Goal: Task Accomplishment & Management: Use online tool/utility

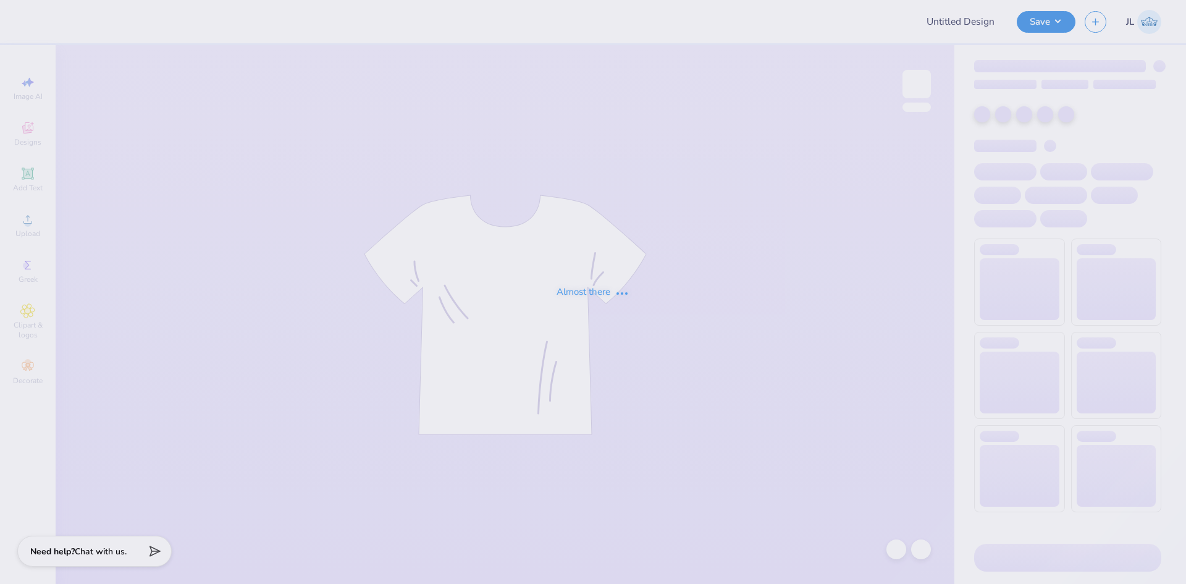
type input "[PERSON_NAME] : The [GEOGRAPHIC_DATA][US_STATE]"
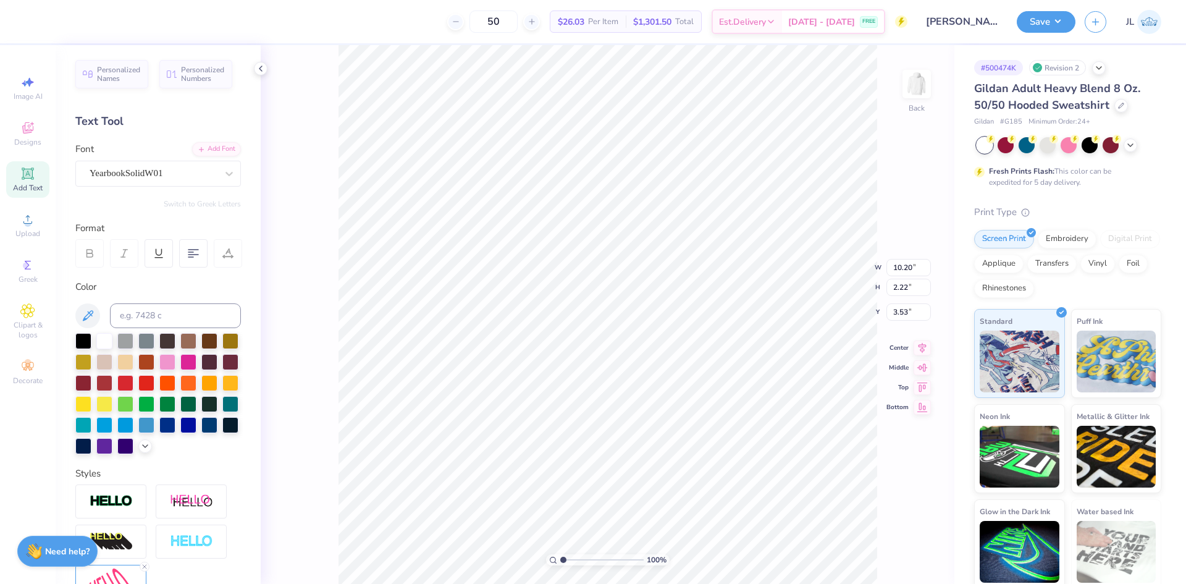
scroll to position [11, 2]
click at [28, 229] on span "Upload" at bounding box center [27, 234] width 25 height 10
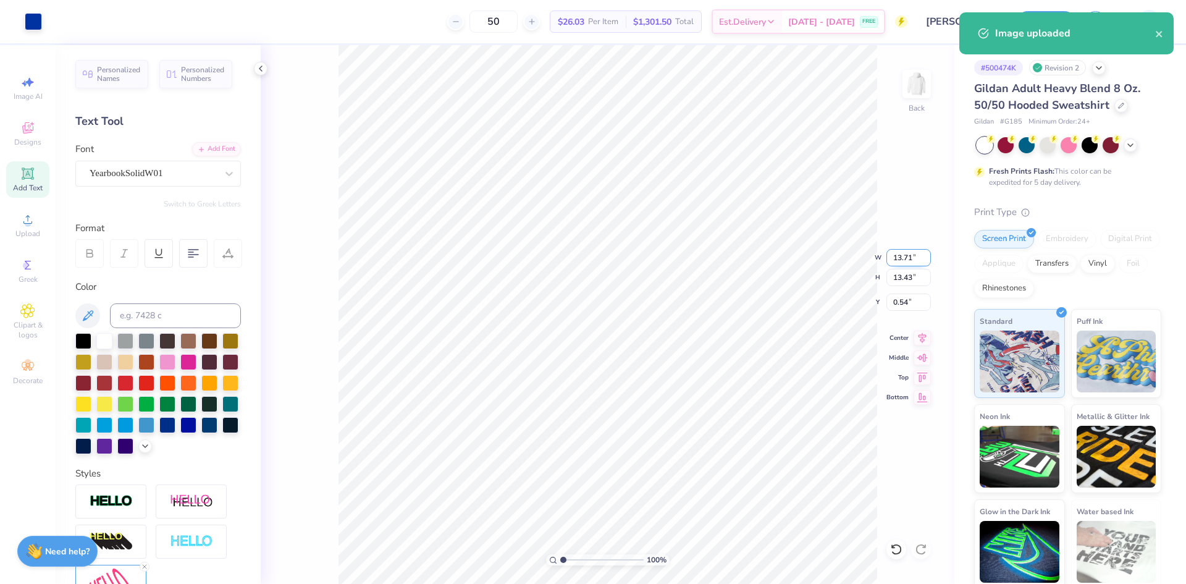
click at [903, 263] on input "13.71" at bounding box center [909, 257] width 44 height 17
click at [901, 262] on input "13.71" at bounding box center [909, 257] width 44 height 17
click at [897, 261] on input "13.71" at bounding box center [909, 257] width 44 height 17
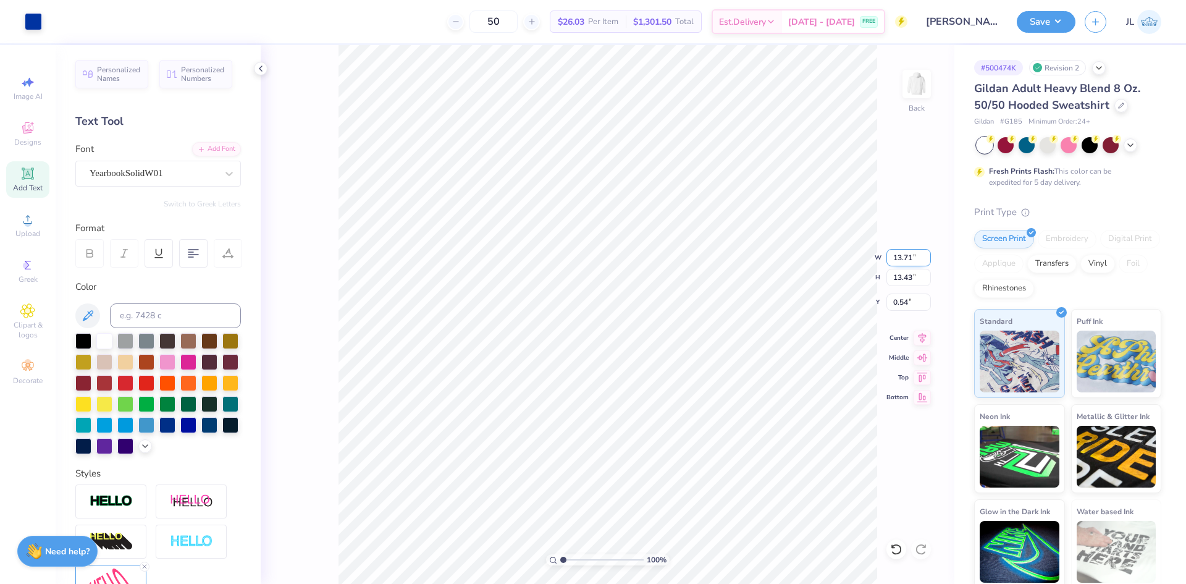
click at [897, 261] on input "13.71" at bounding box center [909, 257] width 44 height 17
type input "10.00"
type input "9.79"
click at [903, 305] on input "2.35" at bounding box center [909, 301] width 44 height 17
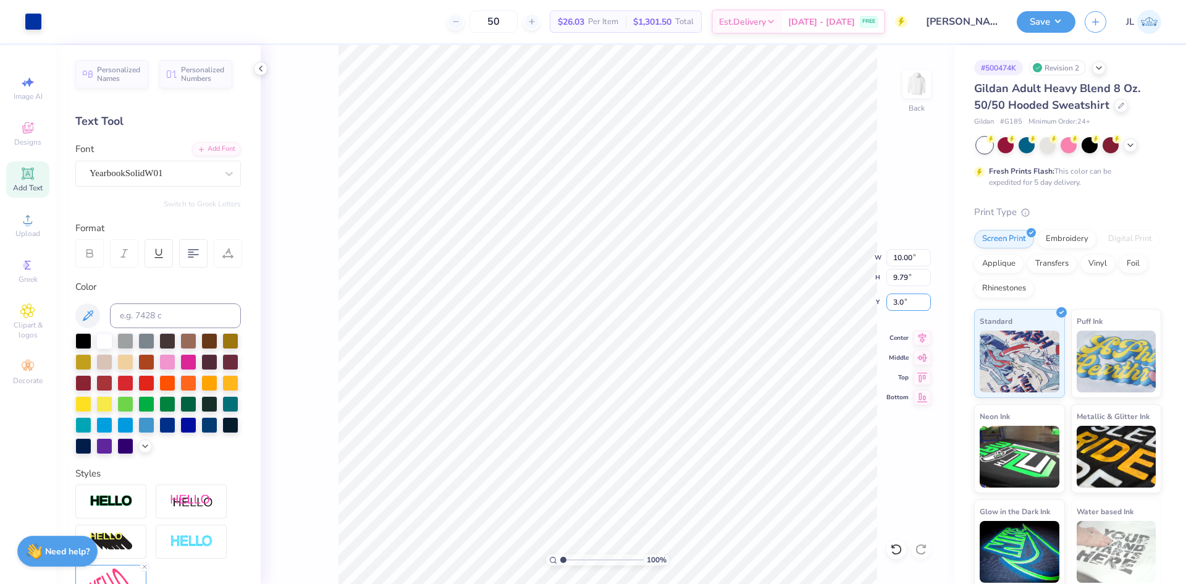
type input "3.0"
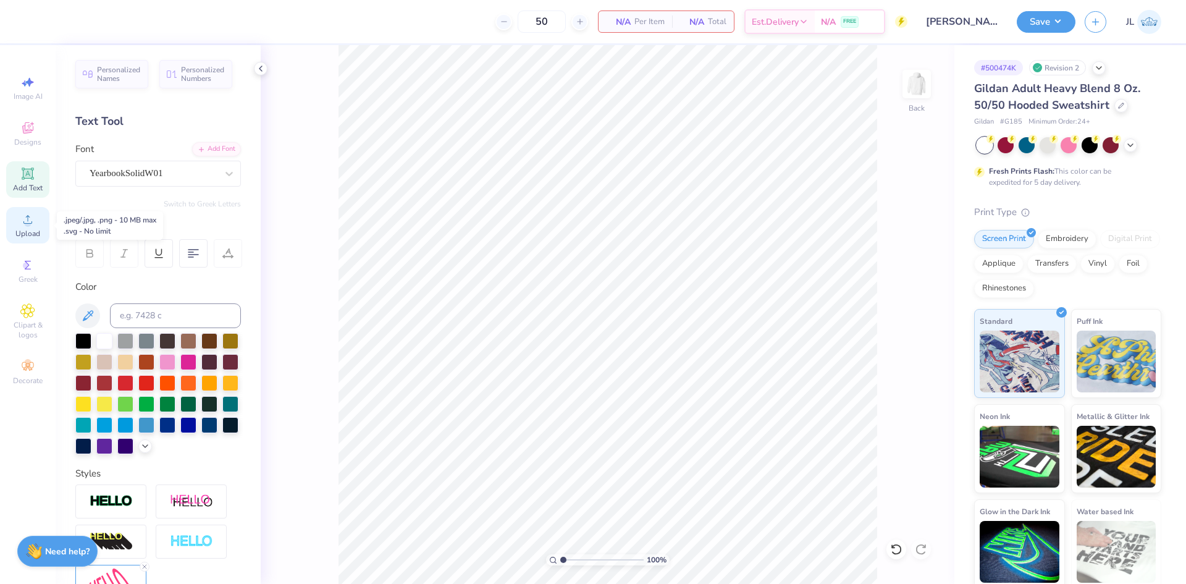
click at [33, 231] on span "Upload" at bounding box center [27, 234] width 25 height 10
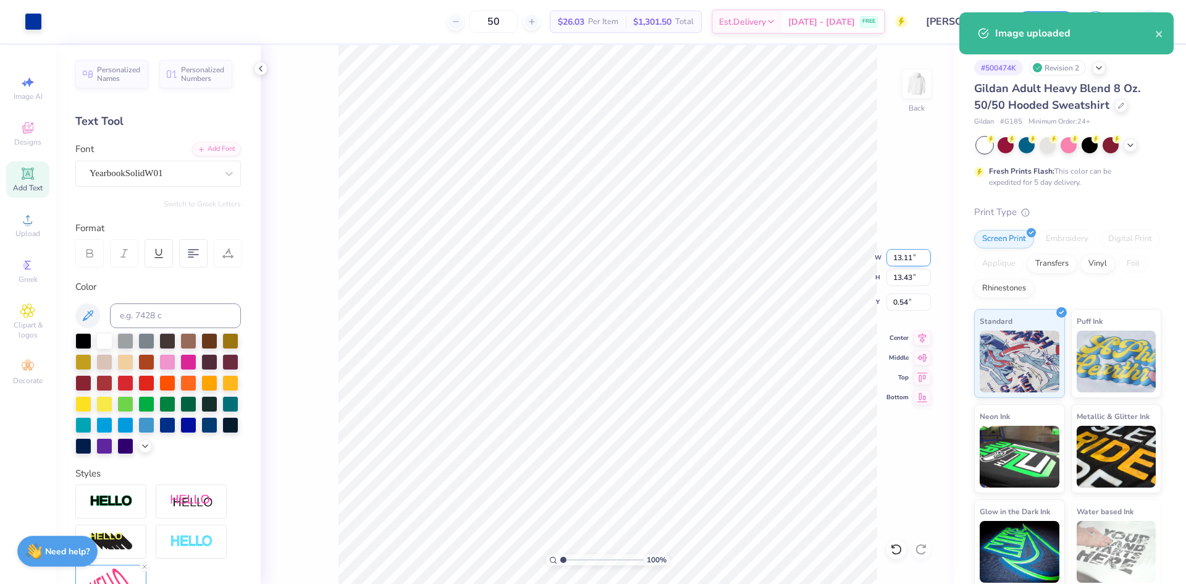
click at [902, 262] on input "13.11" at bounding box center [909, 257] width 44 height 17
type input "7.00"
type input "7.17"
type input "3.66"
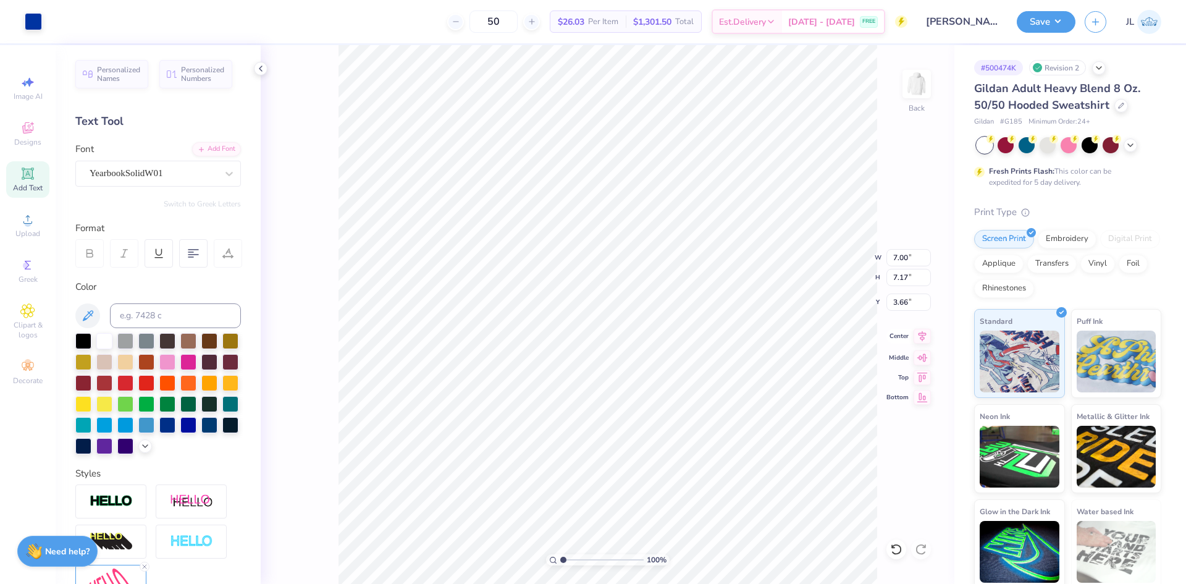
click at [918, 342] on icon at bounding box center [922, 336] width 17 height 15
click at [918, 340] on icon at bounding box center [922, 336] width 17 height 15
click at [924, 335] on icon at bounding box center [922, 336] width 17 height 15
click at [900, 257] on input "7.00" at bounding box center [909, 257] width 44 height 17
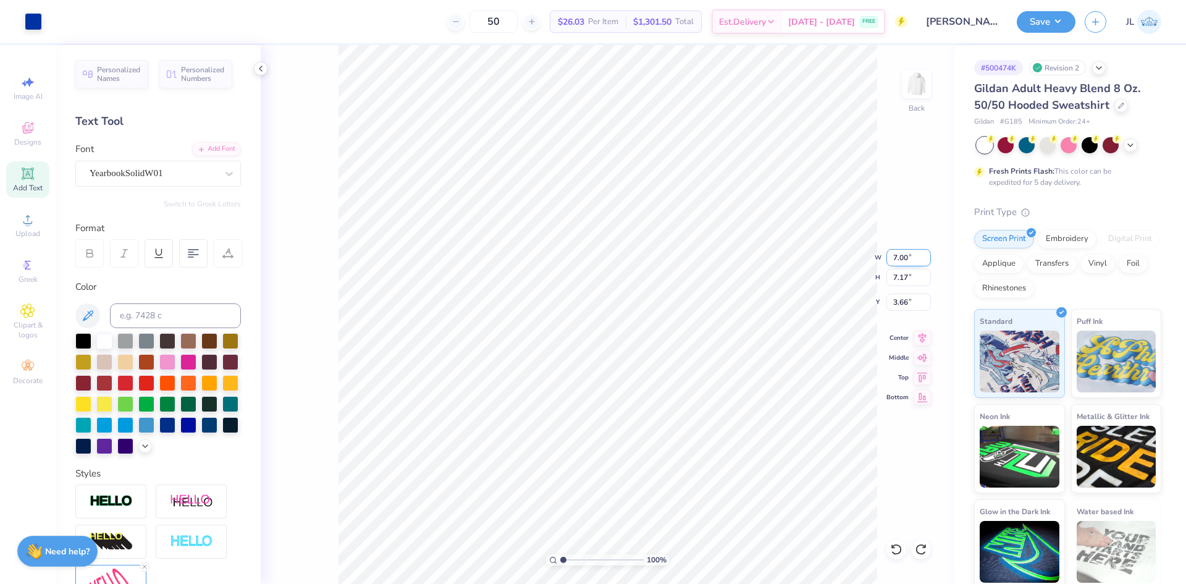
click at [900, 257] on input "7.00" at bounding box center [909, 257] width 44 height 17
type input "8.00"
type input "8.19"
click at [922, 337] on icon at bounding box center [923, 336] width 8 height 11
click at [896, 301] on input "3.15" at bounding box center [909, 301] width 44 height 17
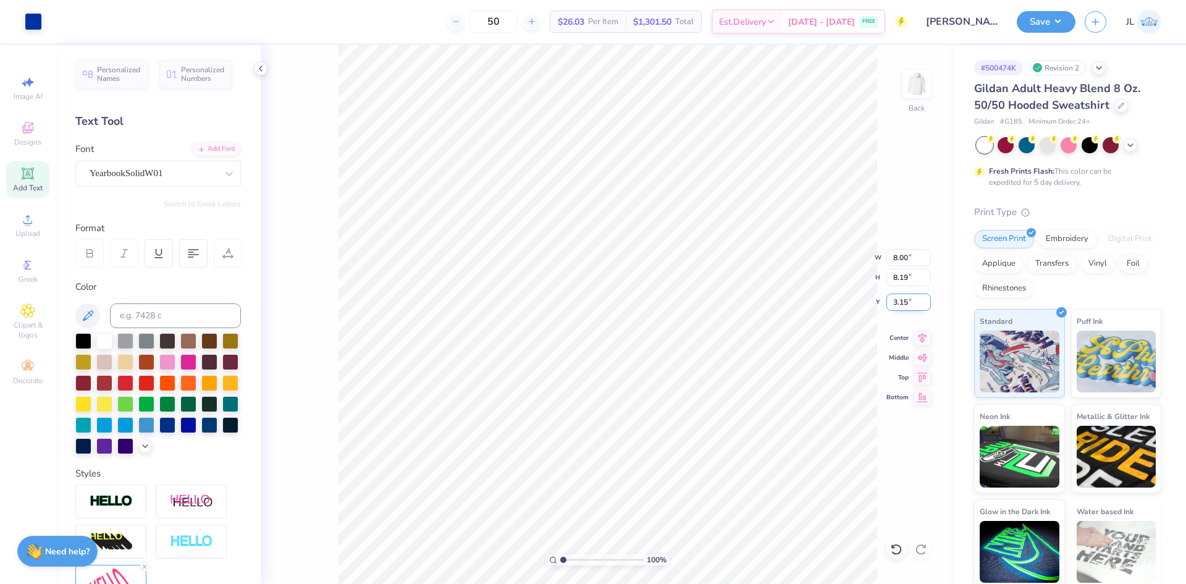
click at [896, 301] on input "3.15" at bounding box center [909, 301] width 44 height 17
type input "3.00"
click at [924, 343] on icon at bounding box center [922, 336] width 17 height 15
click at [900, 258] on input "8.00" at bounding box center [909, 257] width 44 height 17
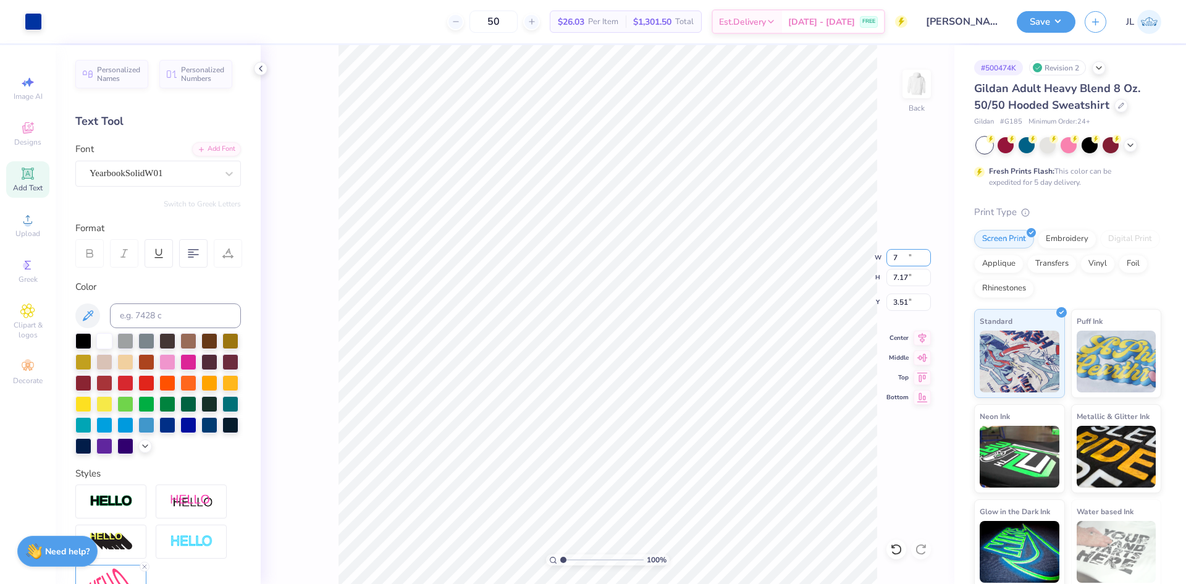
type input "7.00"
type input "7.17"
type input "3.51"
click at [893, 258] on input "7.00" at bounding box center [909, 257] width 44 height 17
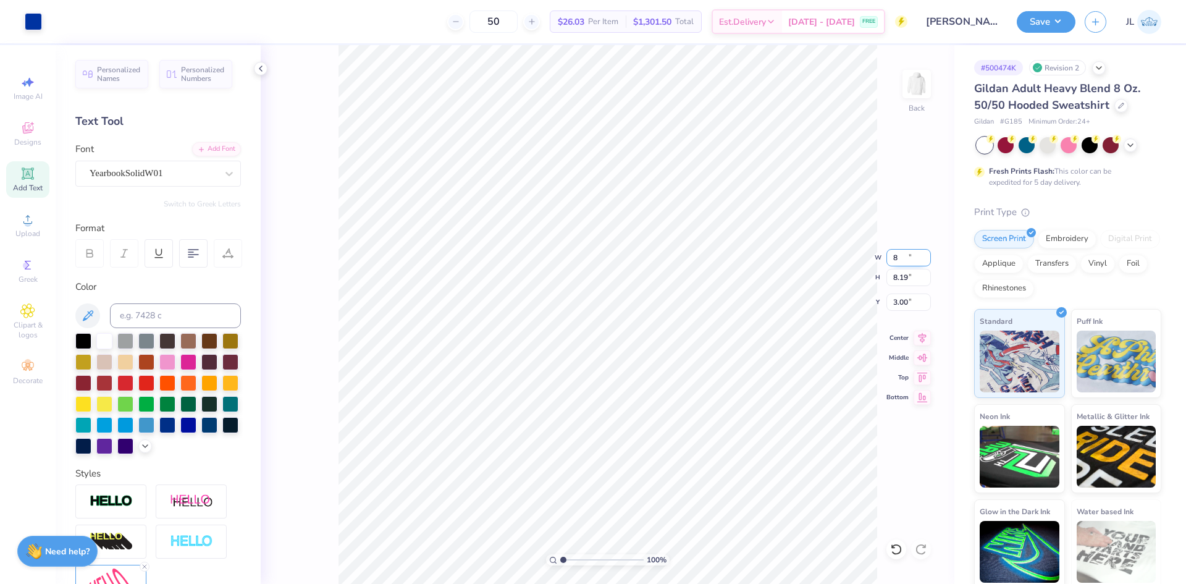
type input "8.00"
type input "8.19"
type input "3.00"
click at [417, 30] on div "50 $26.03 Per Item $1,301.50 Total Est. Delivery [DATE] - [DATE] FREE" at bounding box center [479, 21] width 856 height 43
